Goal: Task Accomplishment & Management: Use online tool/utility

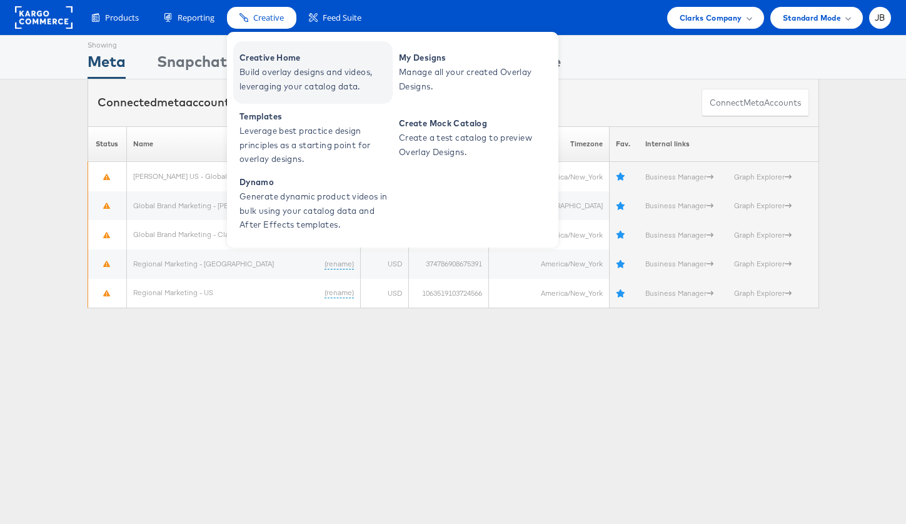
click at [271, 63] on span "Creative Home" at bounding box center [314, 58] width 150 height 14
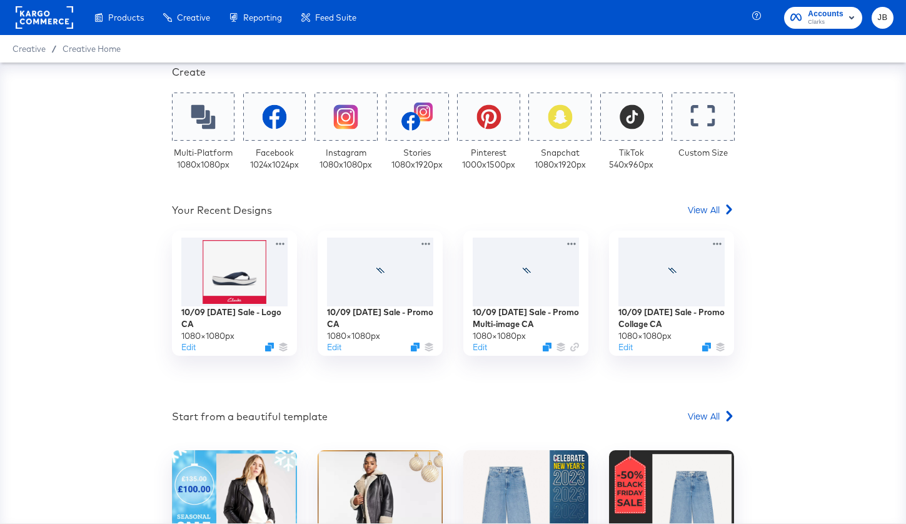
scroll to position [243, 0]
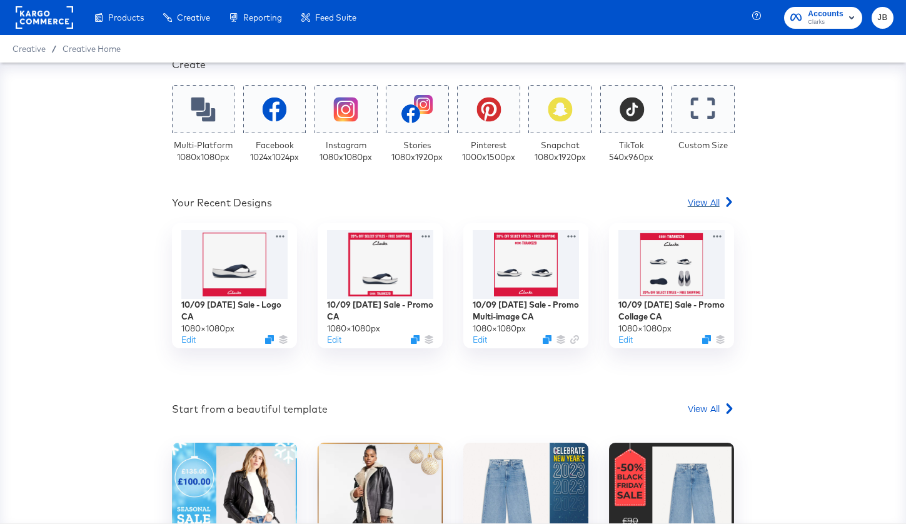
click at [710, 203] on span "View All" at bounding box center [704, 202] width 32 height 13
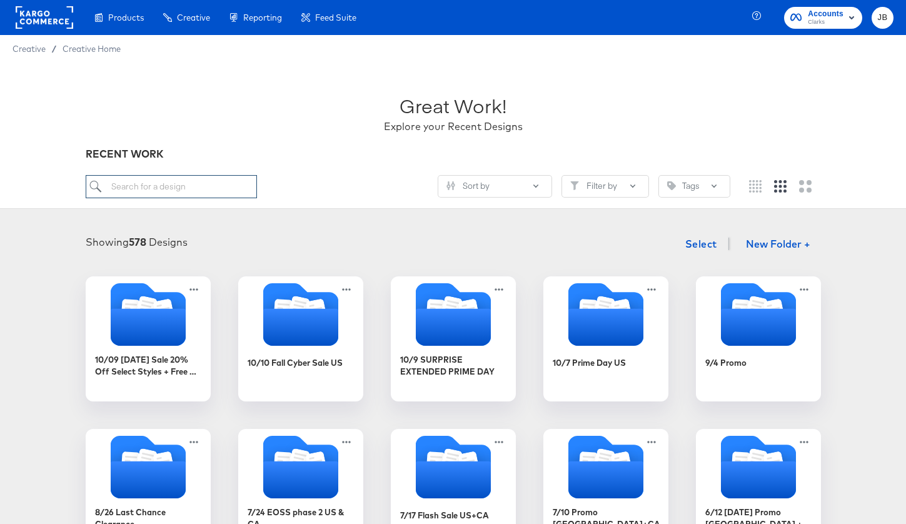
click at [164, 189] on input "search" at bounding box center [171, 186] width 171 height 23
paste input "R1: CS Folder: 10/10 Fall Cyber Sale US"
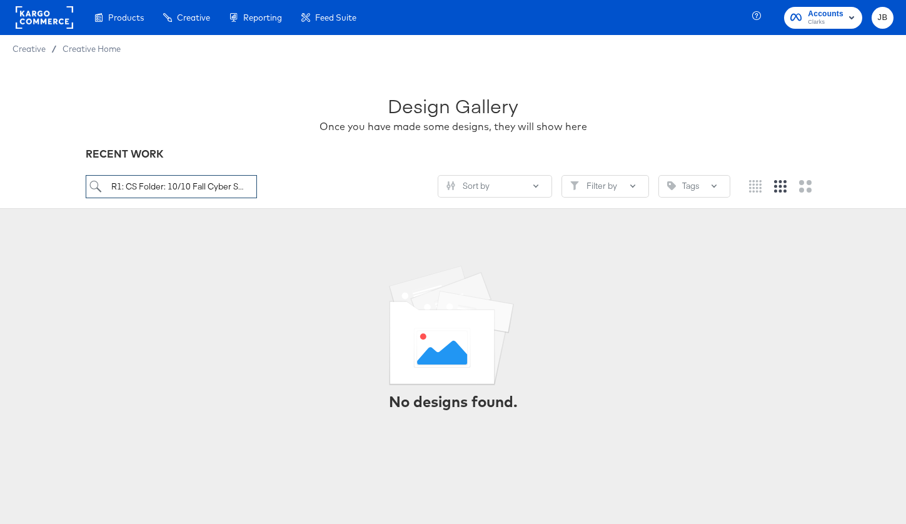
drag, startPoint x: 141, startPoint y: 185, endPoint x: 67, endPoint y: 186, distance: 73.8
click at [67, 186] on div "Design Gallery Once you have made some designs, they will show here RECENT WORK…" at bounding box center [453, 136] width 906 height 146
click at [171, 183] on input "R1: CS Folder: 10/10 Fall Cyber Sale US" at bounding box center [171, 186] width 171 height 23
drag, startPoint x: 169, startPoint y: 186, endPoint x: 67, endPoint y: 189, distance: 102.6
click at [67, 189] on div "Design Gallery Once you have made some designs, they will show here RECENT WORK…" at bounding box center [453, 136] width 906 height 146
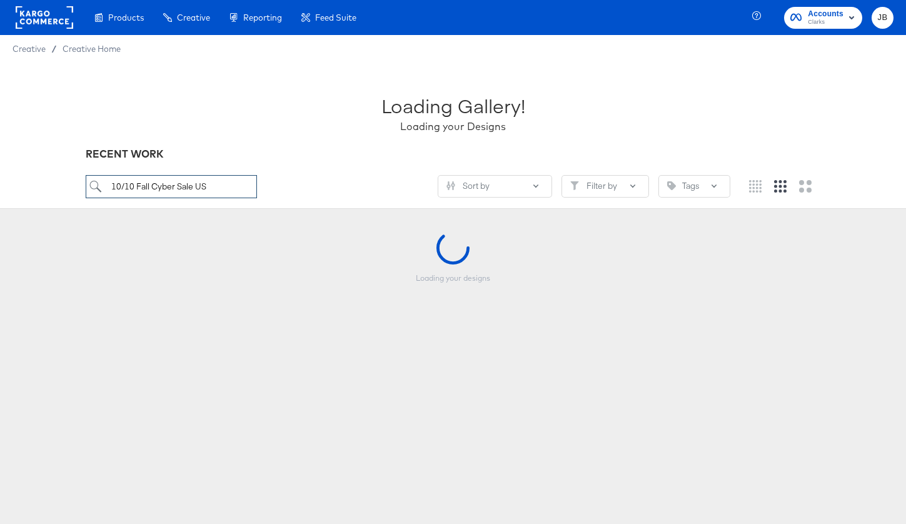
click at [216, 191] on input "10/10 Fall Cyber Sale US" at bounding box center [171, 186] width 171 height 23
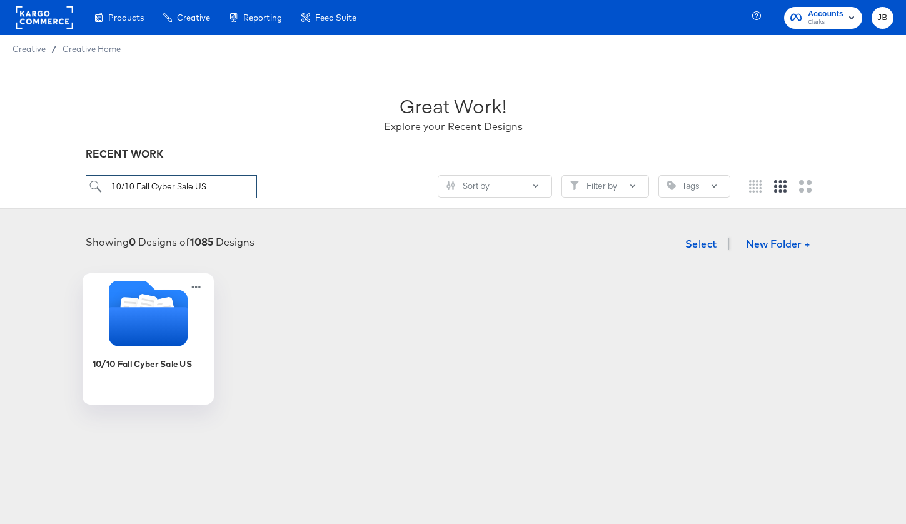
type input "10/10 Fall Cyber Sale US"
click at [143, 355] on div "10/10 Fall Cyber Sale US" at bounding box center [148, 373] width 112 height 48
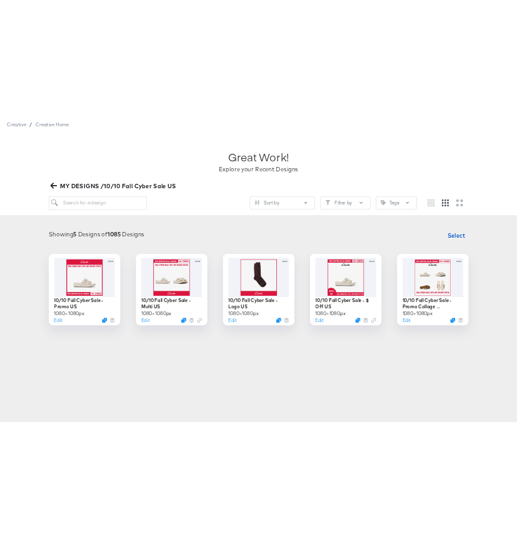
scroll to position [58, 0]
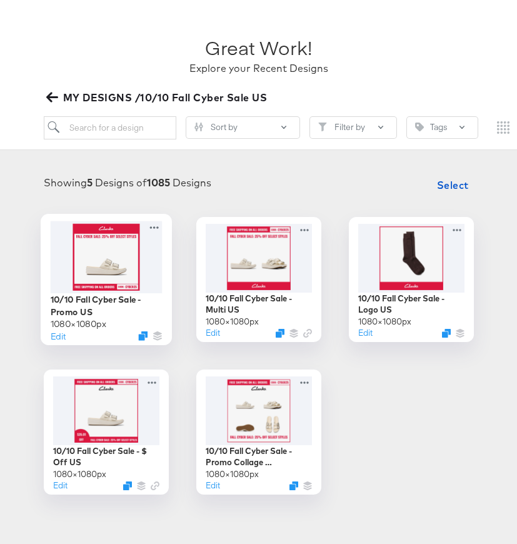
click at [99, 293] on div "10/10 Fall Cyber Sale - Promo US" at bounding box center [106, 305] width 112 height 24
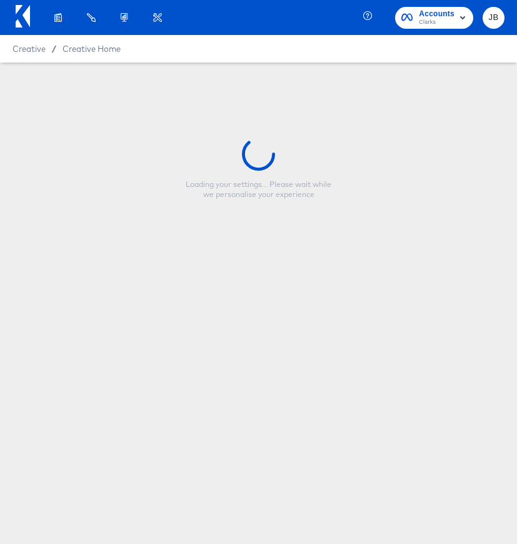
type input "10/10 Fall Cyber Sale - Promo US"
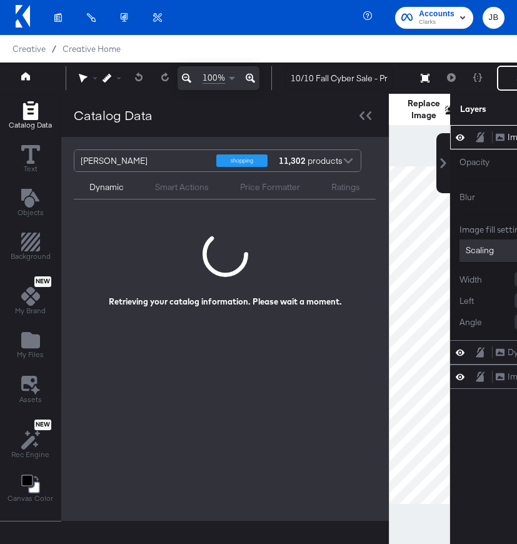
scroll to position [0, 138]
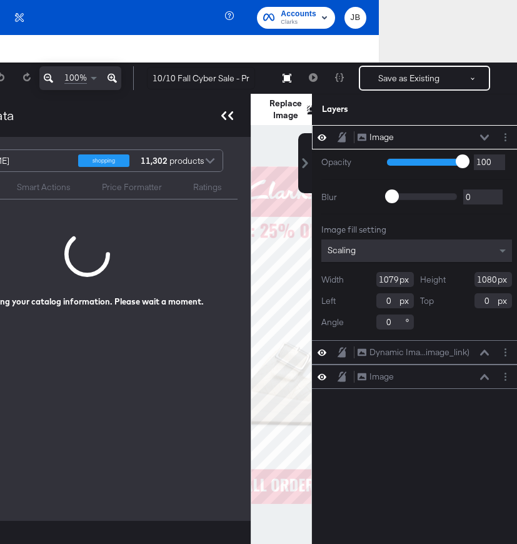
click at [229, 120] on icon at bounding box center [227, 115] width 12 height 9
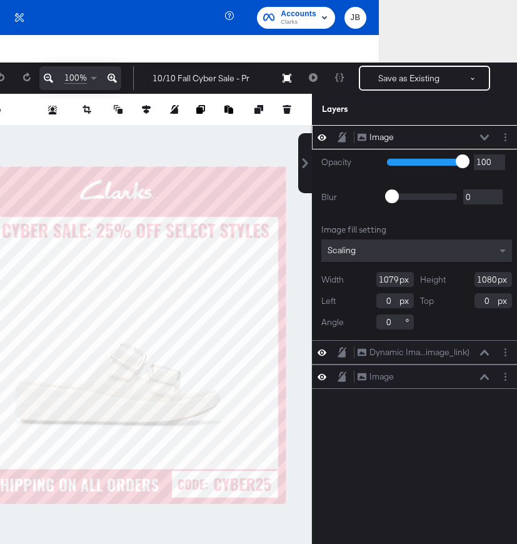
click at [318, 139] on icon at bounding box center [322, 137] width 9 height 11
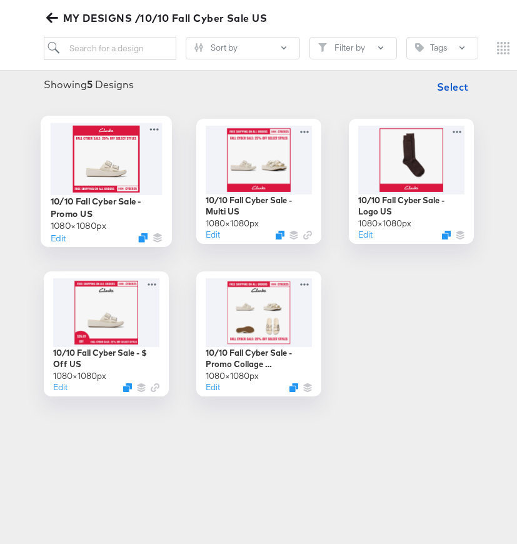
scroll to position [172, 0]
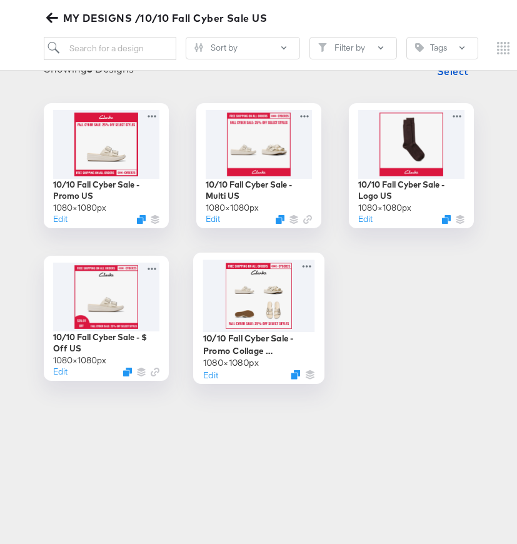
click at [259, 319] on div at bounding box center [259, 295] width 112 height 72
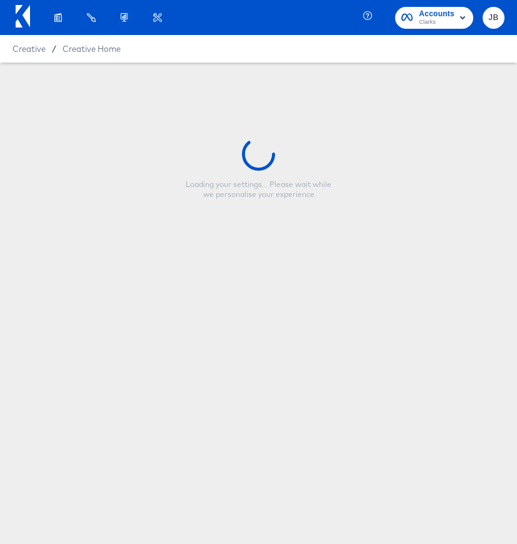
type input "10/10 Fall Cyber Sale - Promo Collage US"
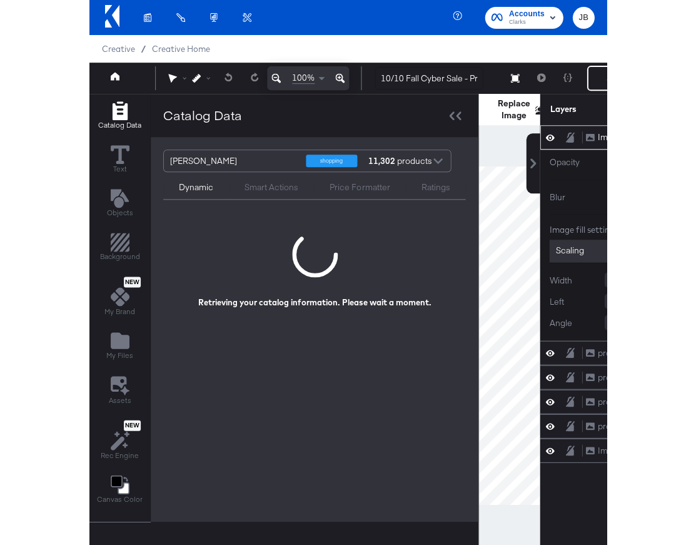
scroll to position [0, 138]
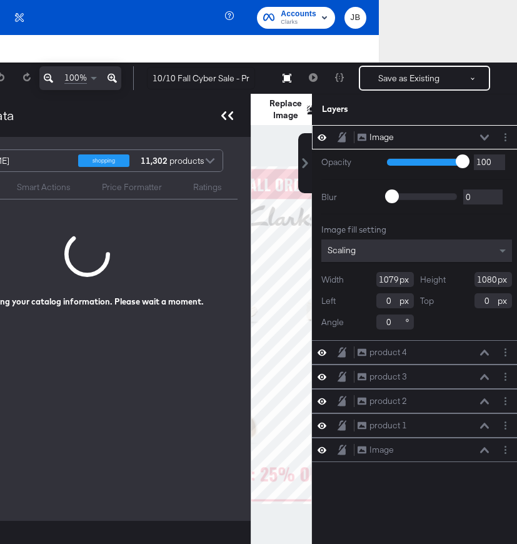
click at [221, 119] on icon at bounding box center [227, 115] width 12 height 9
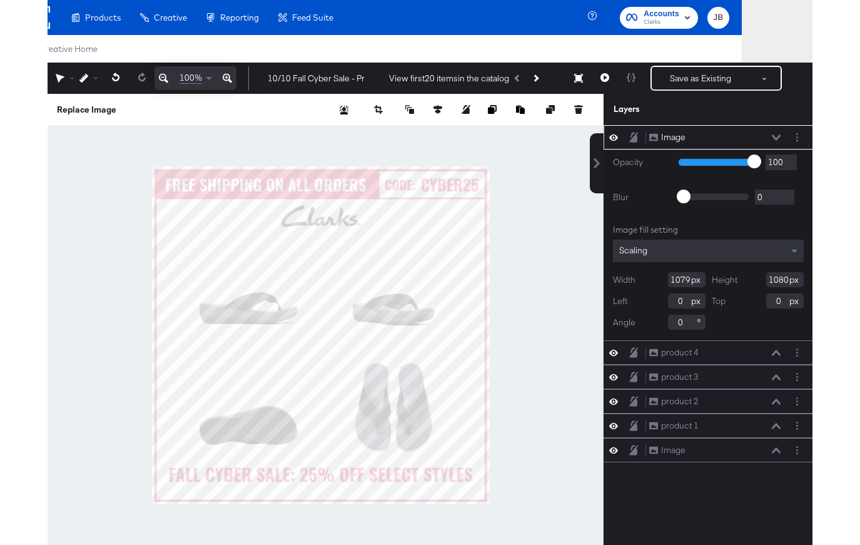
scroll to position [0, 0]
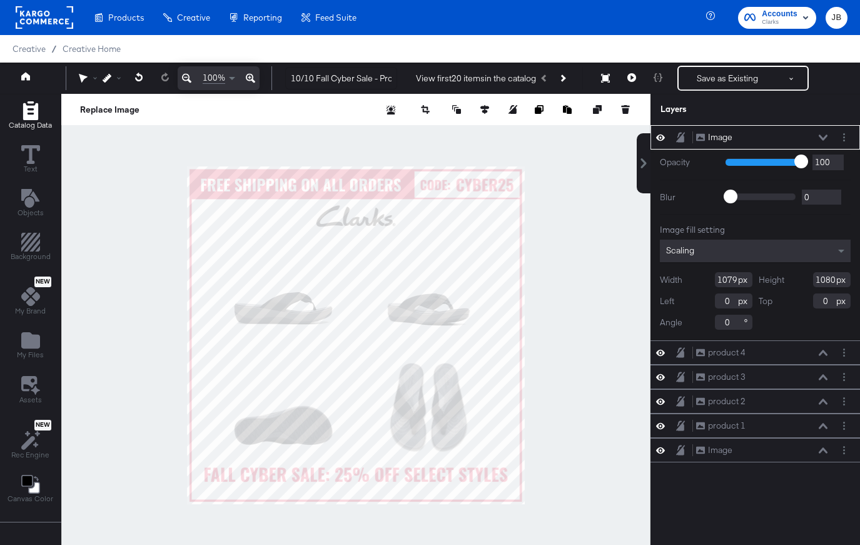
click at [22, 115] on icon "Add Rectangle" at bounding box center [30, 110] width 19 height 19
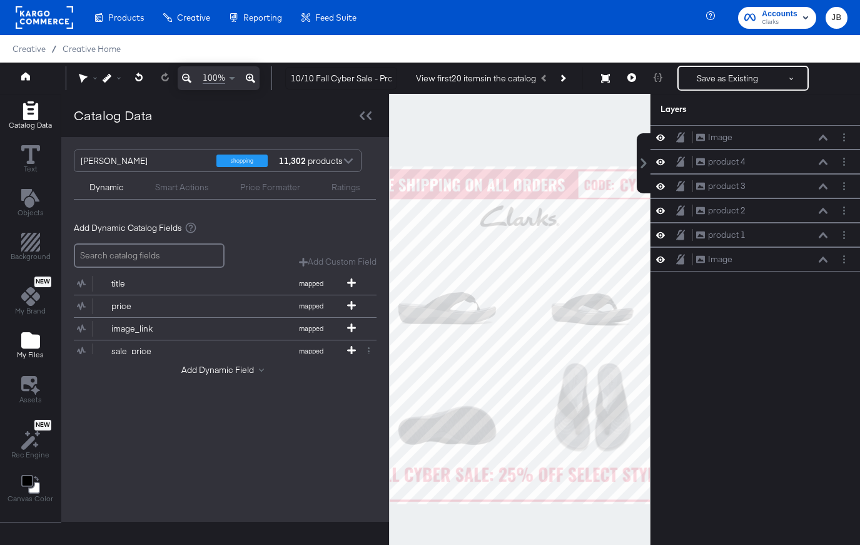
click at [35, 343] on icon "Add Files" at bounding box center [30, 340] width 19 height 16
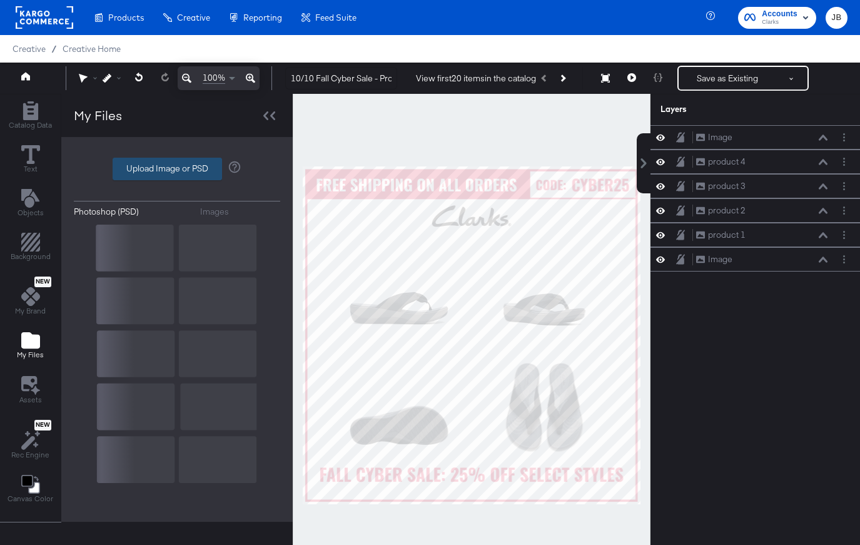
click at [195, 166] on label "Upload Image or PSD" at bounding box center [167, 168] width 108 height 21
click at [177, 169] on input "Upload Image or PSD" at bounding box center [177, 169] width 0 height 0
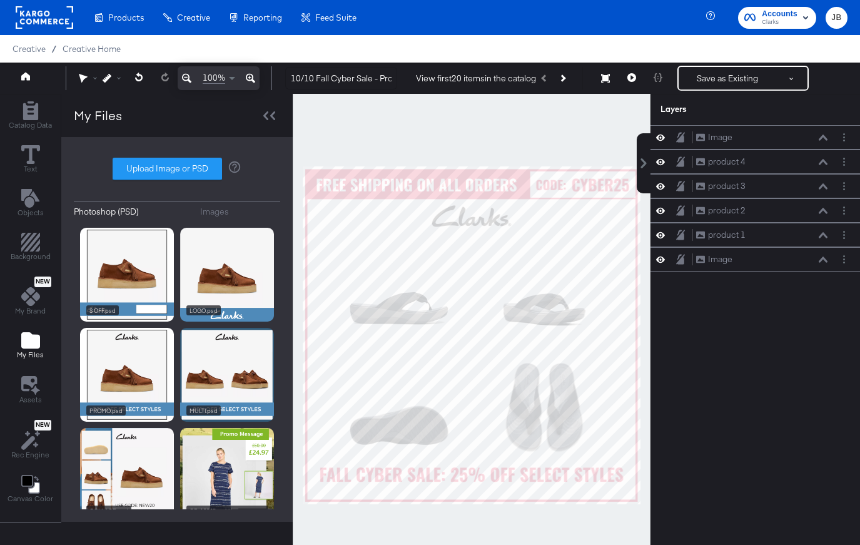
type input "C:\fakepath\10_ Fall Cyber Sale - 25% off Select Styles + Free Shipping - $ off…"
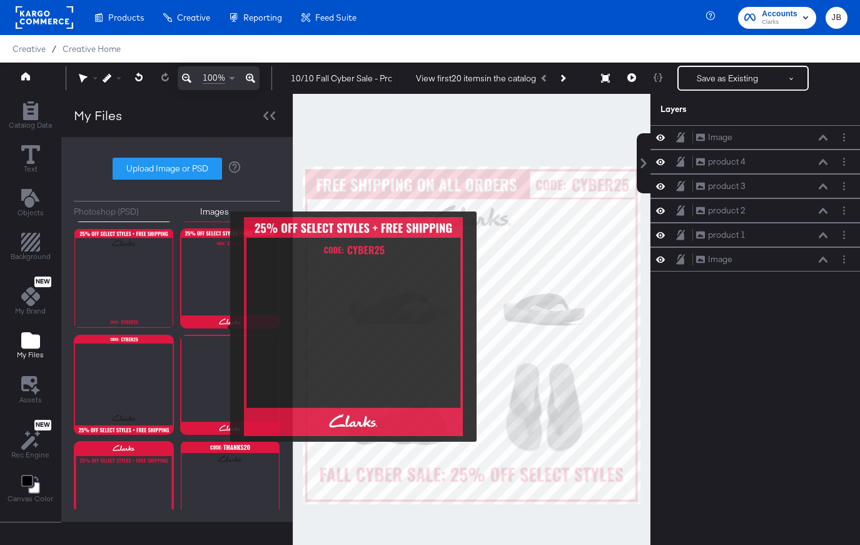
scroll to position [101, 0]
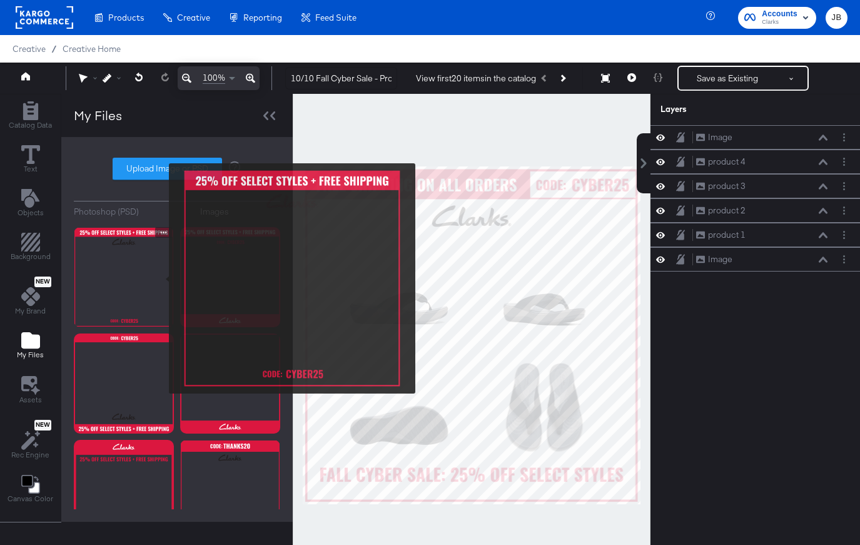
click at [161, 278] on img at bounding box center [124, 277] width 100 height 100
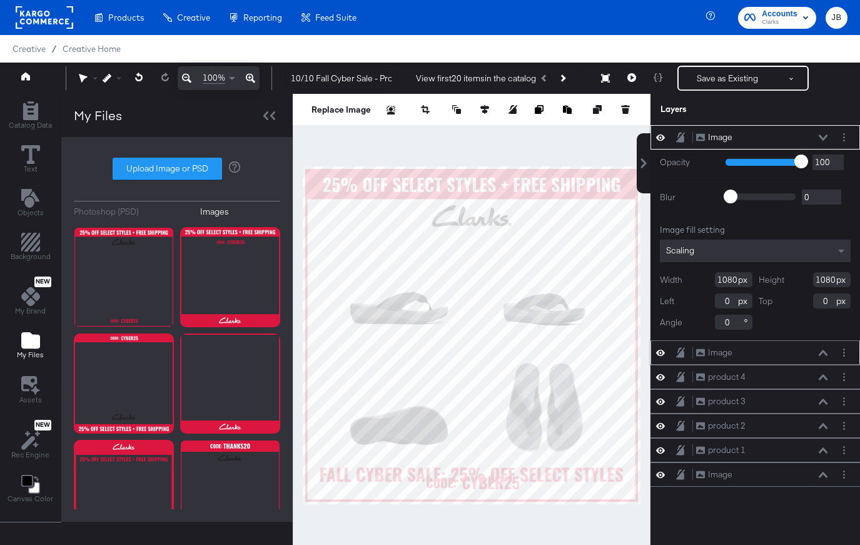
click at [661, 352] on icon at bounding box center [660, 352] width 9 height 11
click at [845, 137] on button "Layer Options" at bounding box center [843, 137] width 13 height 13
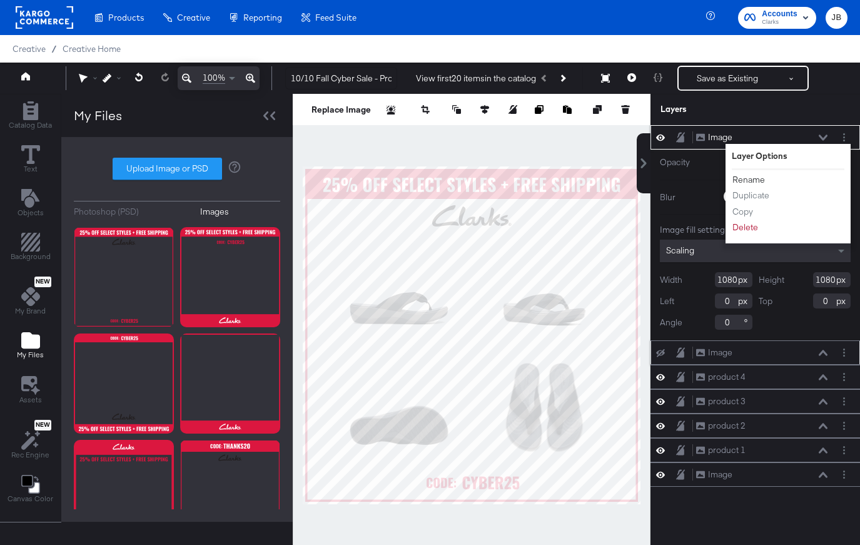
click at [747, 179] on button "Rename" at bounding box center [749, 179] width 34 height 13
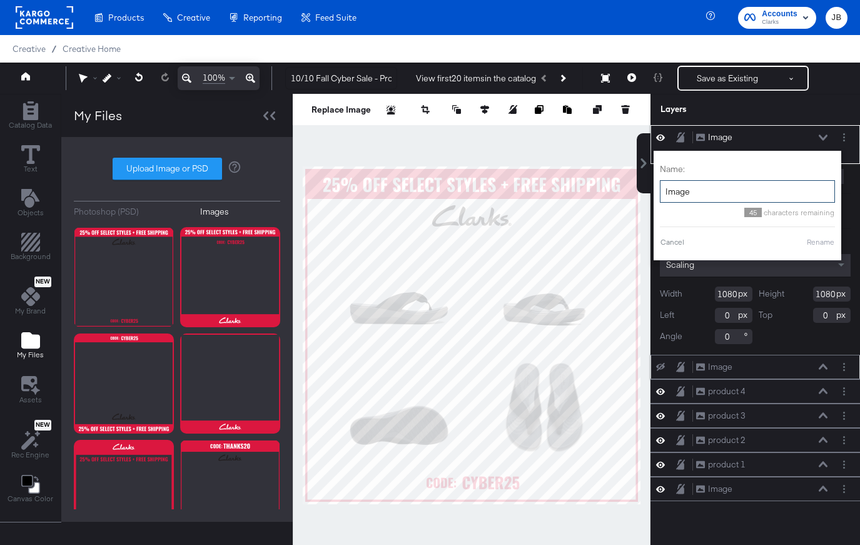
click at [691, 191] on input "Image" at bounding box center [747, 191] width 175 height 23
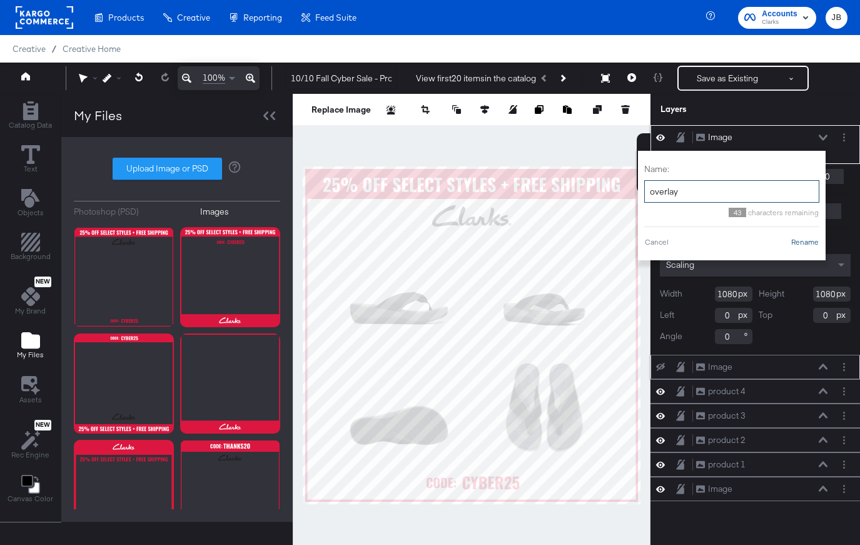
type input "overlay"
click at [794, 238] on button "Rename" at bounding box center [804, 241] width 29 height 11
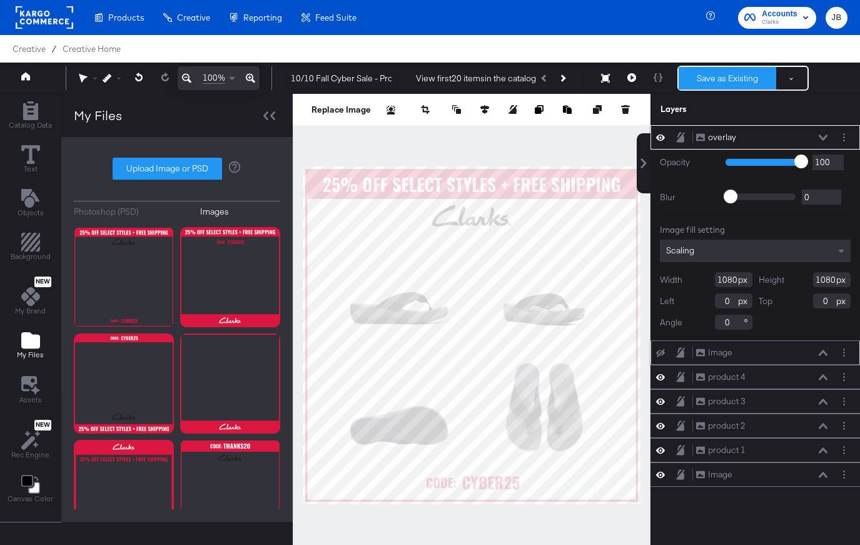
click at [719, 77] on button "Save as Existing" at bounding box center [727, 78] width 98 height 23
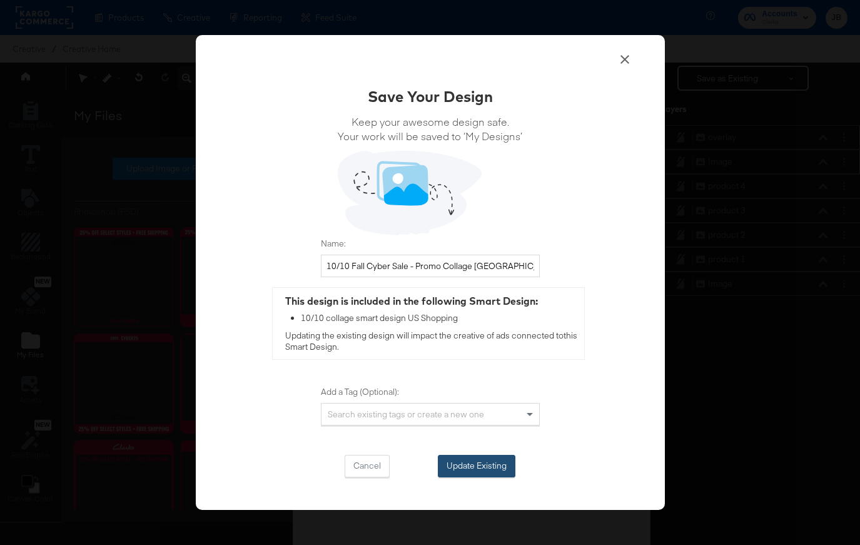
click at [496, 456] on button "Update Existing" at bounding box center [477, 466] width 78 height 23
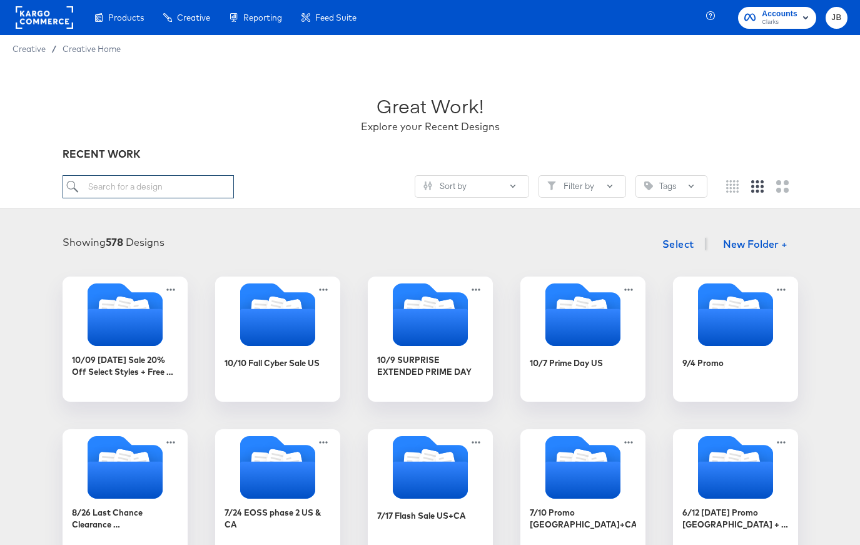
click at [147, 187] on input "search" at bounding box center [148, 186] width 171 height 23
paste input "https://brandfolder.com/s/brsp47jn4rthv4643q478p7"
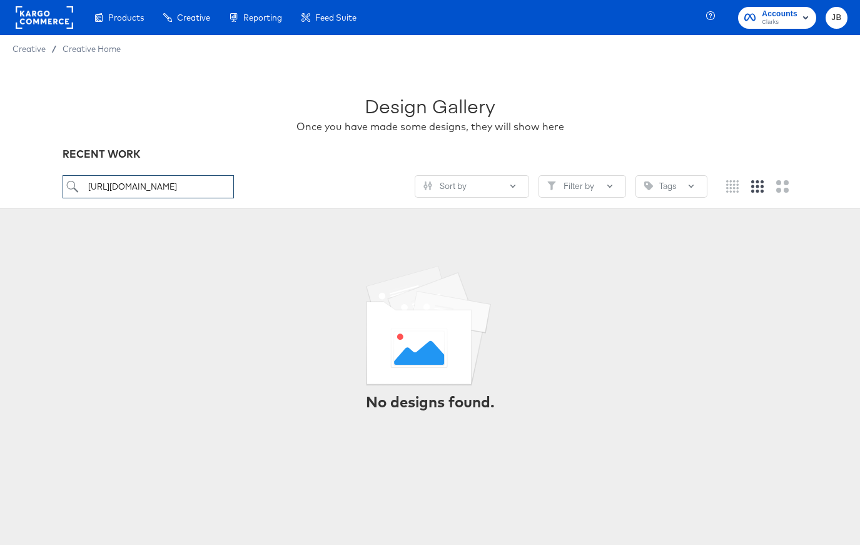
type input "https://brandfolder.com/s/brsp47jn4rthv4643q478p7"
click at [139, 200] on div "https://brandfolder.com/s/brsp47jn4rthv4643q478p7 Sort by Filter by Tags" at bounding box center [430, 191] width 735 height 33
click at [143, 188] on input "https://brandfolder.com/s/brsp47jn4rthv4643q478p7" at bounding box center [148, 186] width 171 height 23
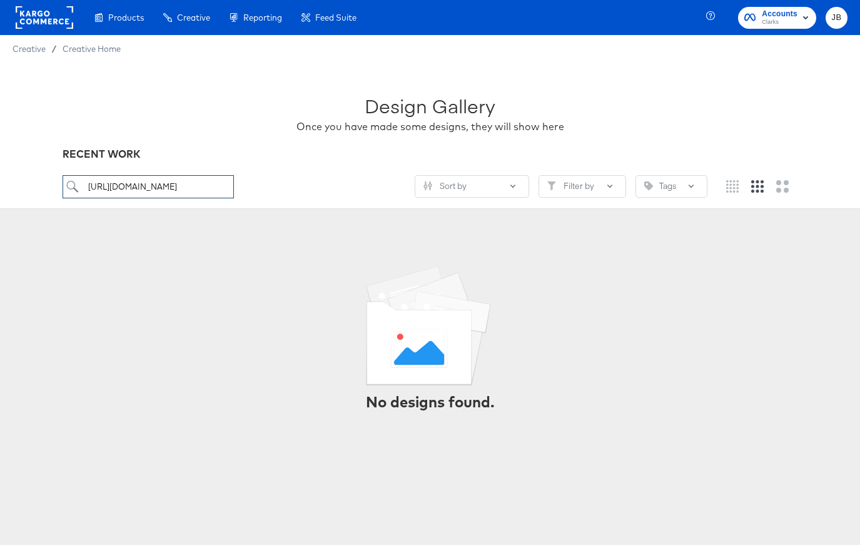
click at [143, 188] on input "https://brandfolder.com/s/brsp47jn4rthv4643q478p7" at bounding box center [148, 186] width 171 height 23
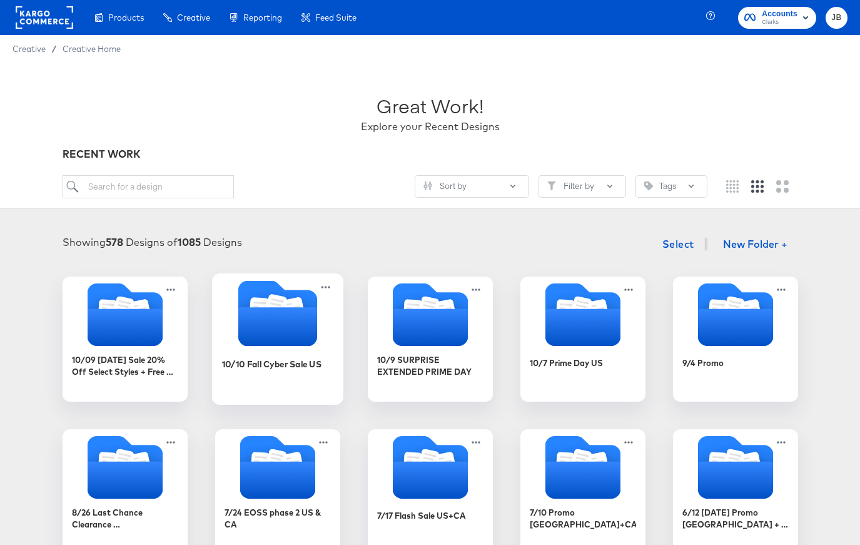
click at [257, 316] on icon "Folder" at bounding box center [277, 326] width 79 height 39
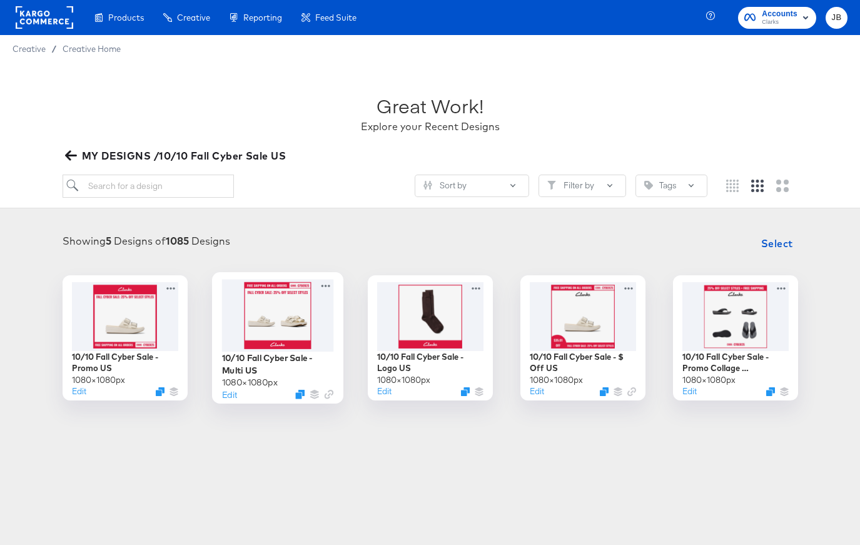
click at [260, 328] on div at bounding box center [277, 315] width 112 height 72
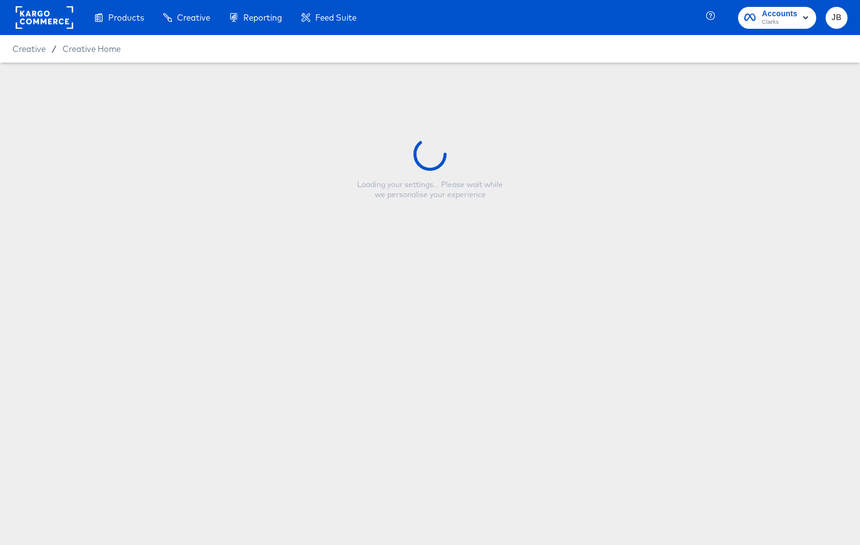
type input "10/10 Fall Cyber Sale - Multi US"
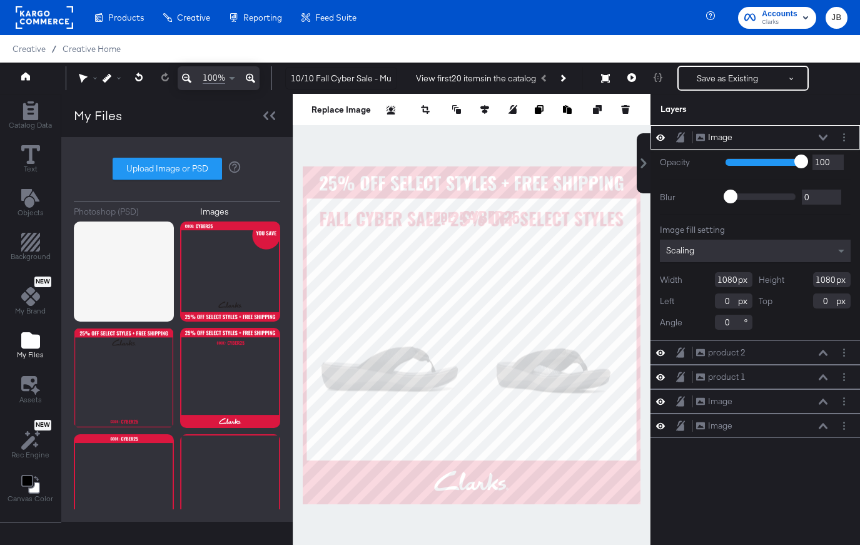
scroll to position [50, 0]
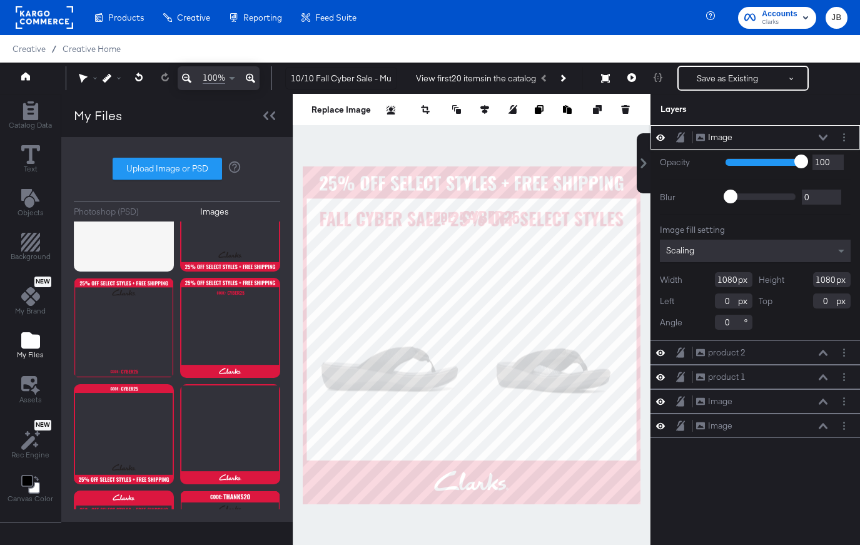
click at [827, 136] on icon at bounding box center [822, 137] width 9 height 6
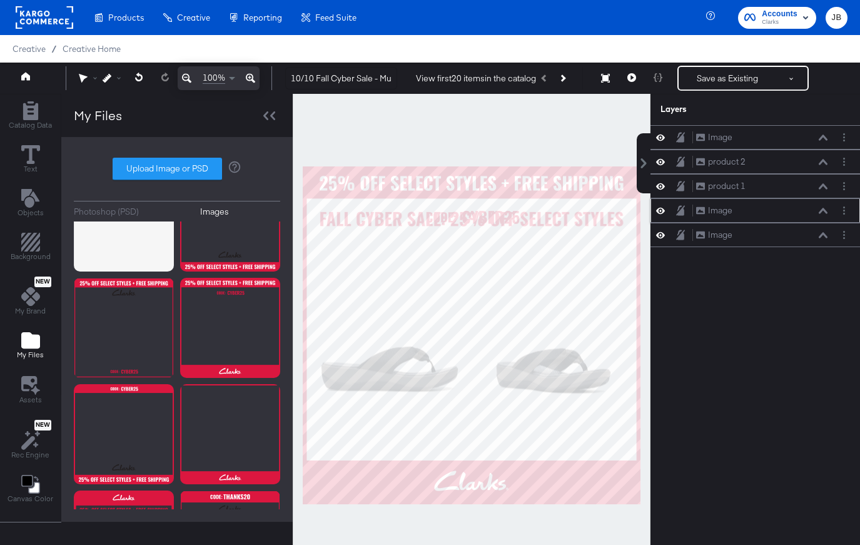
click at [663, 207] on icon at bounding box center [660, 210] width 9 height 11
click at [843, 137] on circle "Layer Options" at bounding box center [844, 137] width 2 height 2
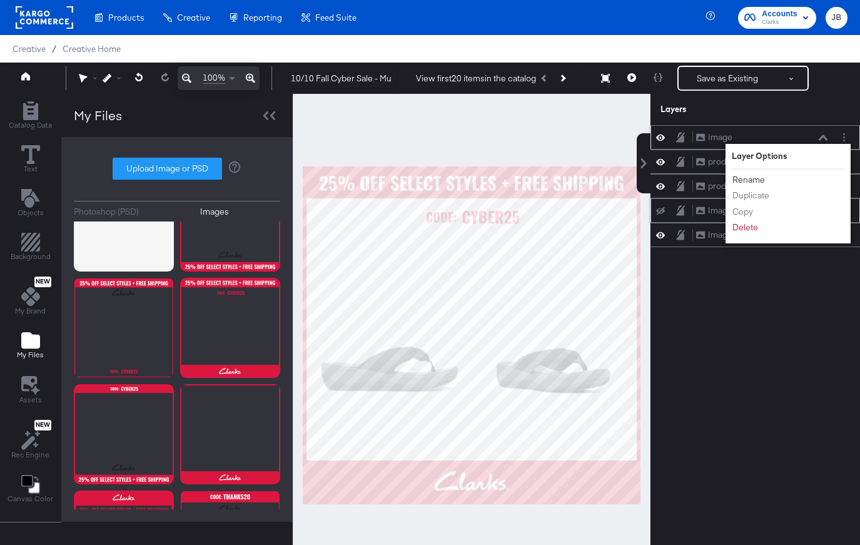
click at [741, 178] on button "Rename" at bounding box center [749, 179] width 34 height 13
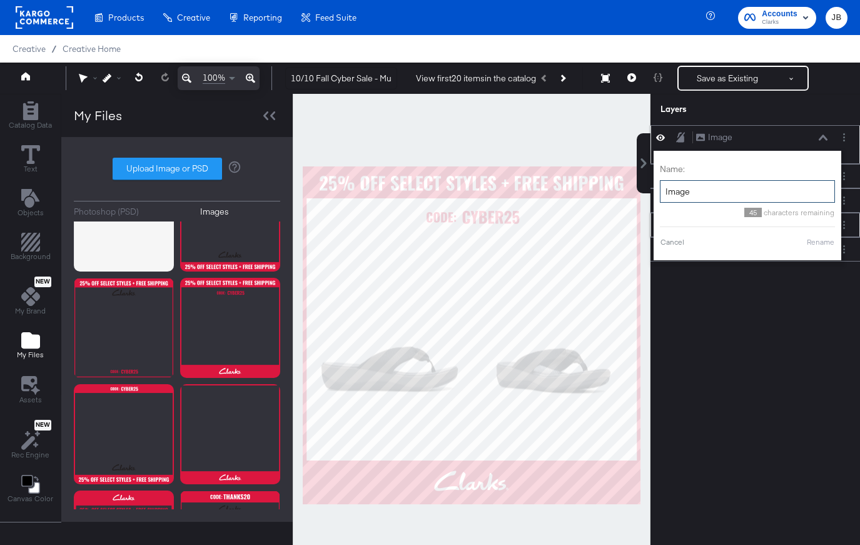
click at [715, 194] on input "Image" at bounding box center [747, 191] width 175 height 23
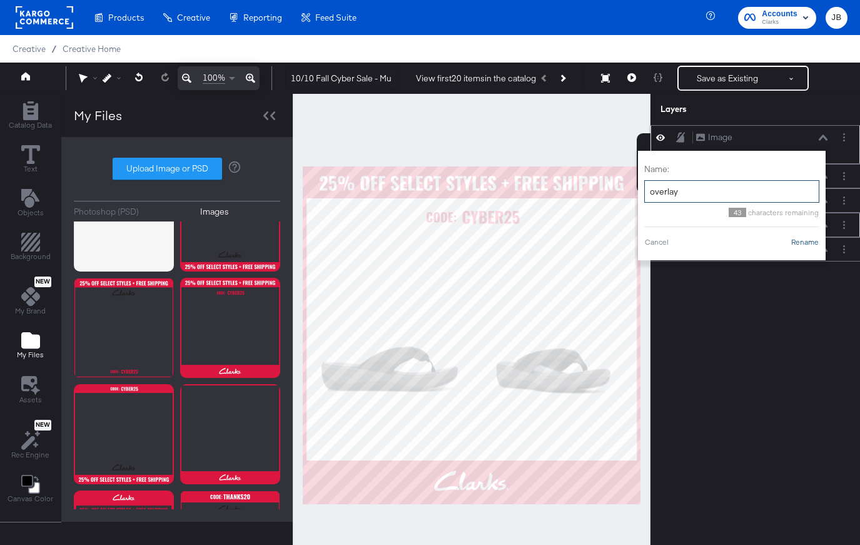
type input "overlay"
click at [802, 246] on button "Rename" at bounding box center [804, 241] width 29 height 11
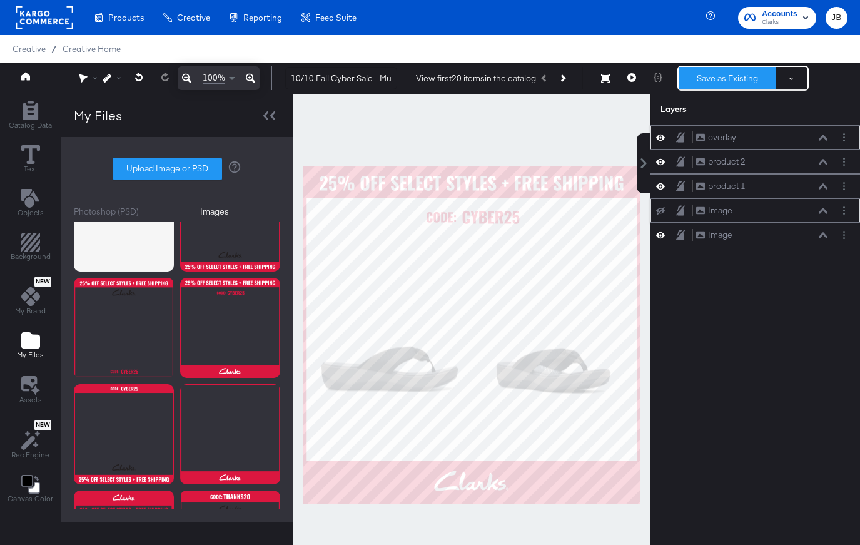
click at [715, 86] on button "Save as Existing" at bounding box center [727, 78] width 98 height 23
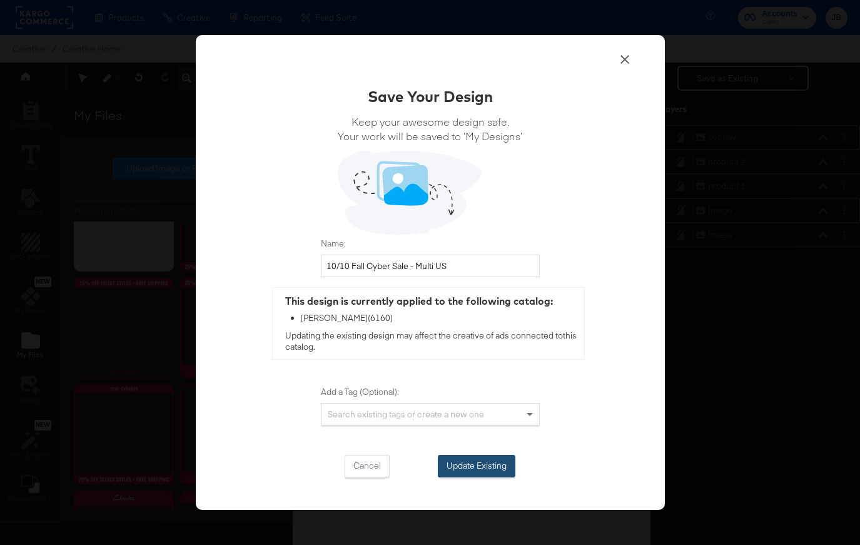
click at [466, 473] on button "Update Existing" at bounding box center [477, 466] width 78 height 23
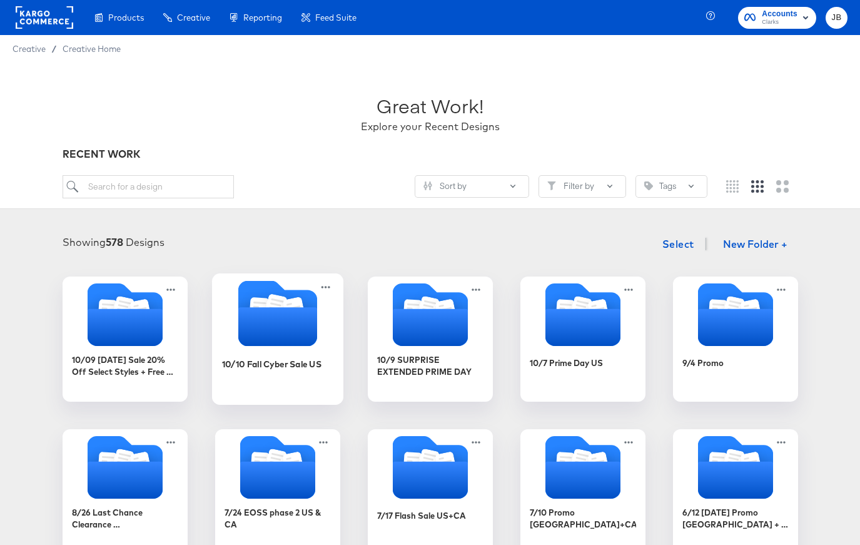
click at [306, 329] on icon "Folder" at bounding box center [277, 326] width 79 height 39
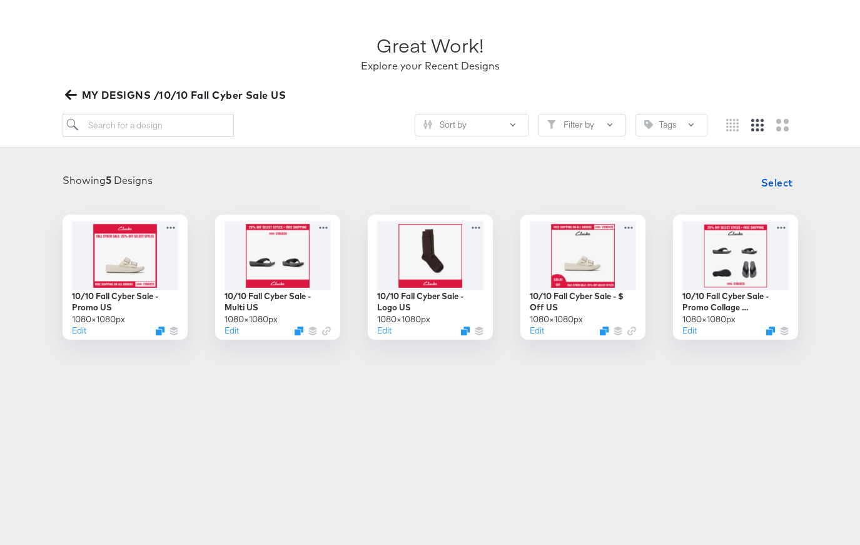
scroll to position [63, 0]
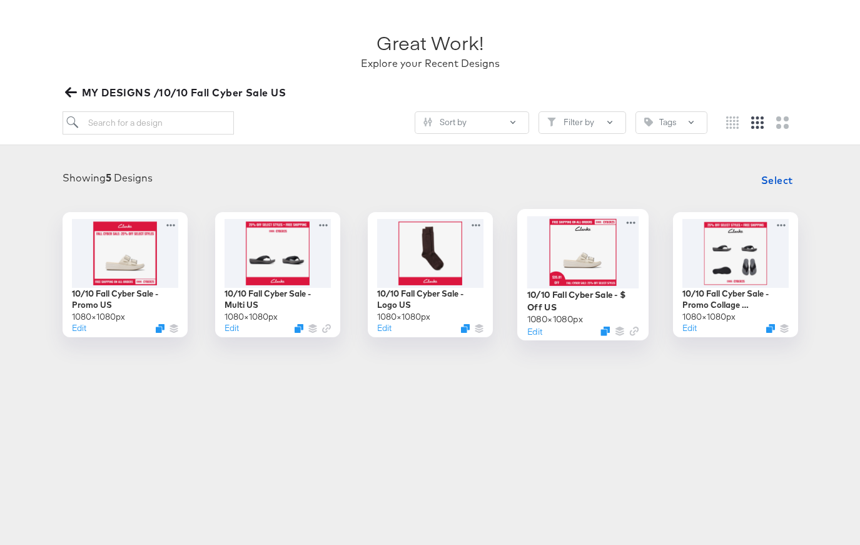
click at [576, 264] on div at bounding box center [582, 252] width 112 height 72
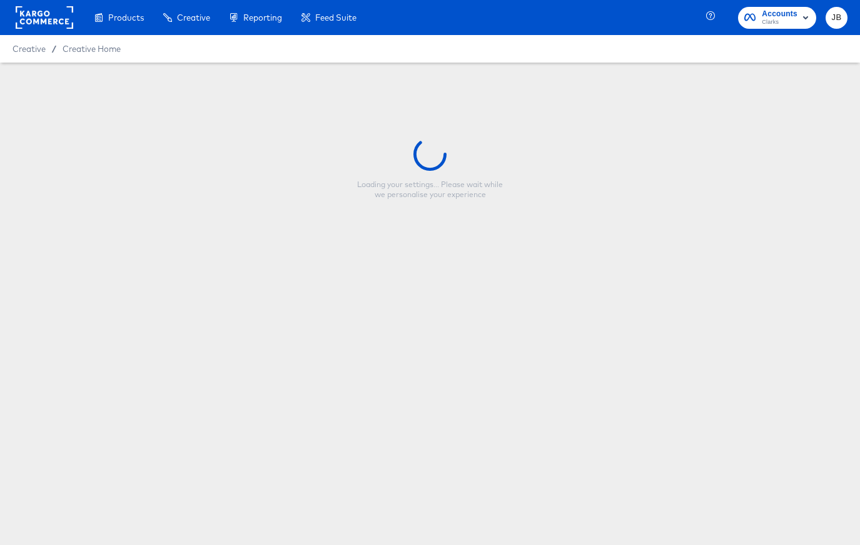
type input "10/10 Fall Cyber Sale - $ Off US"
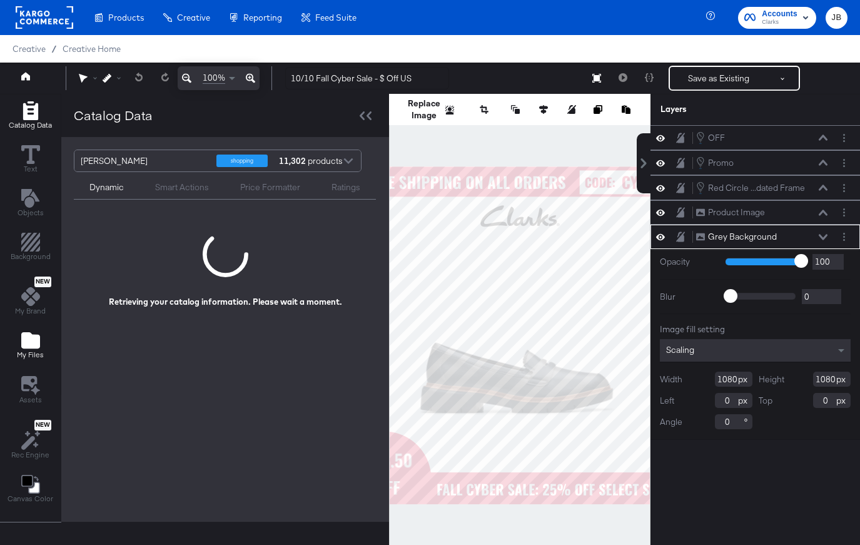
click at [33, 341] on icon "Add Files" at bounding box center [30, 340] width 19 height 16
